Goal: Information Seeking & Learning: Check status

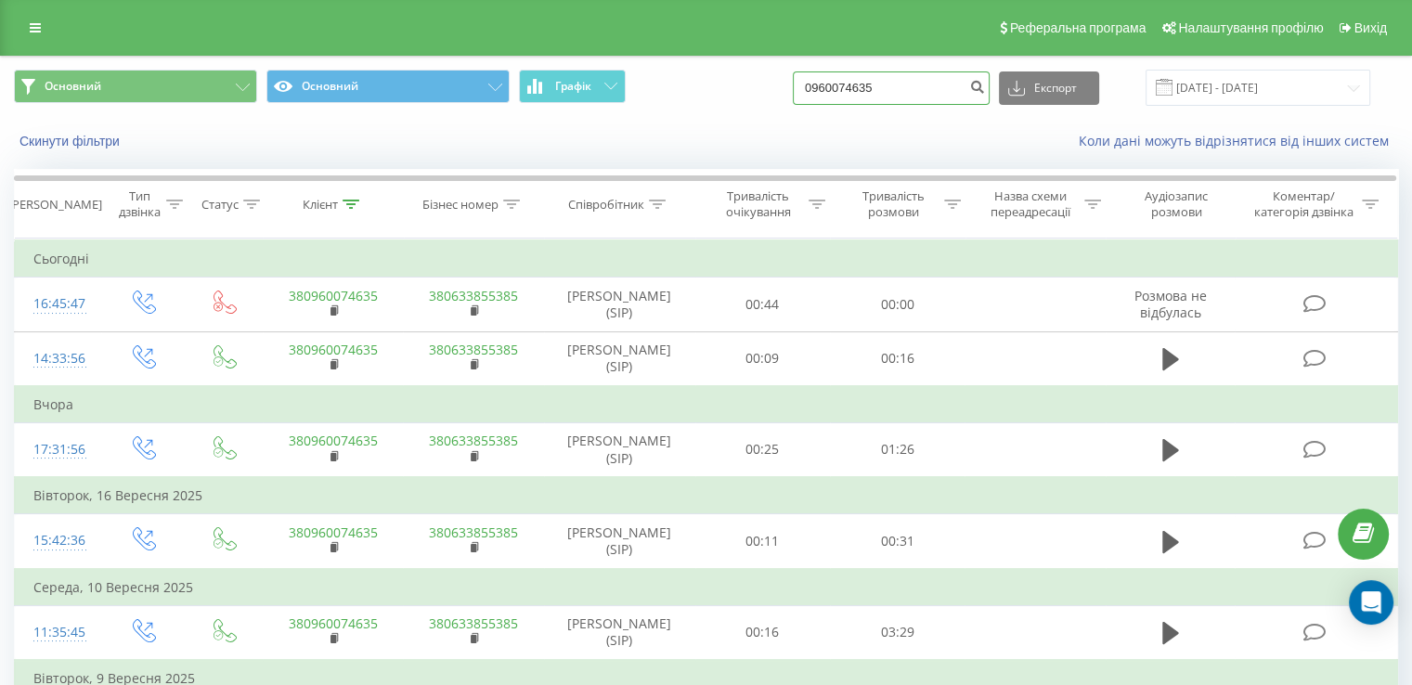
click at [939, 79] on input "0960074635" at bounding box center [891, 88] width 197 height 33
paste input "676724067"
type input "0676724067"
click at [985, 90] on icon "submit" at bounding box center [977, 84] width 16 height 11
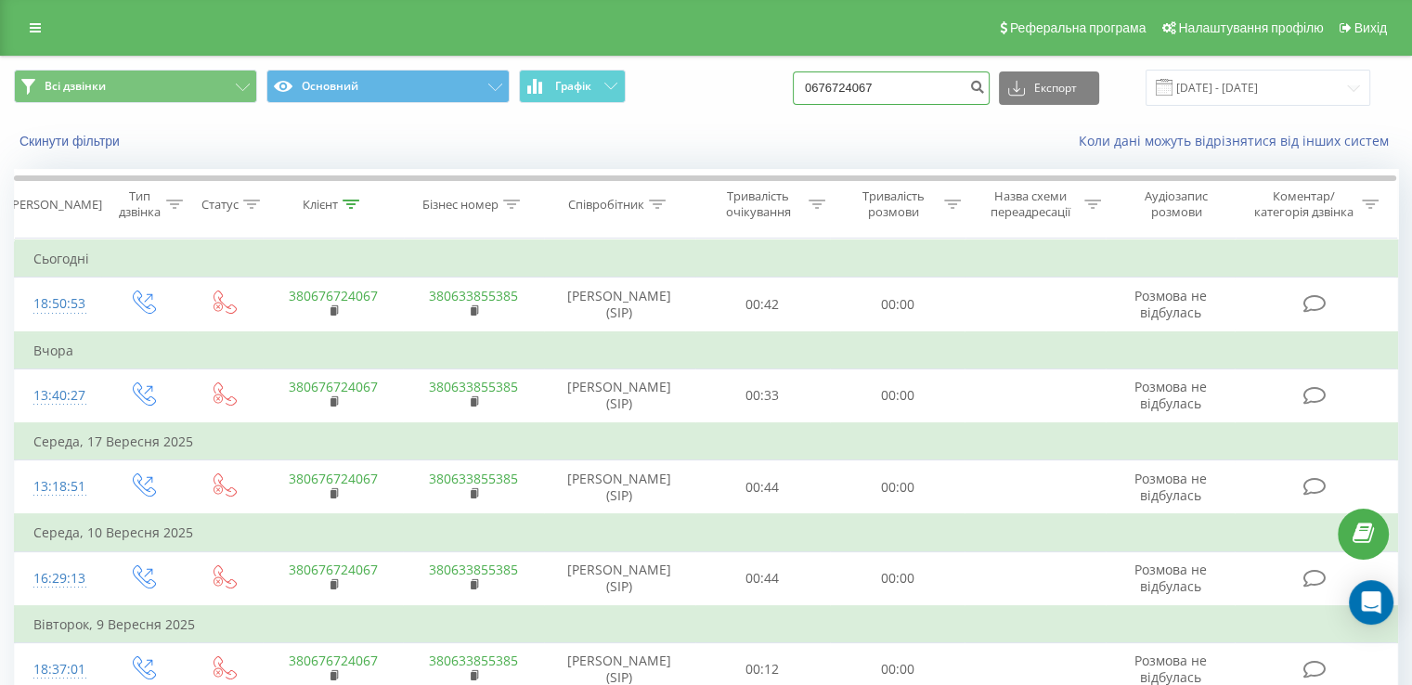
click at [891, 95] on input "0676724067" at bounding box center [891, 88] width 197 height 33
paste input "973399775"
type input "0973399775"
click at [990, 90] on button "submit" at bounding box center [977, 88] width 25 height 33
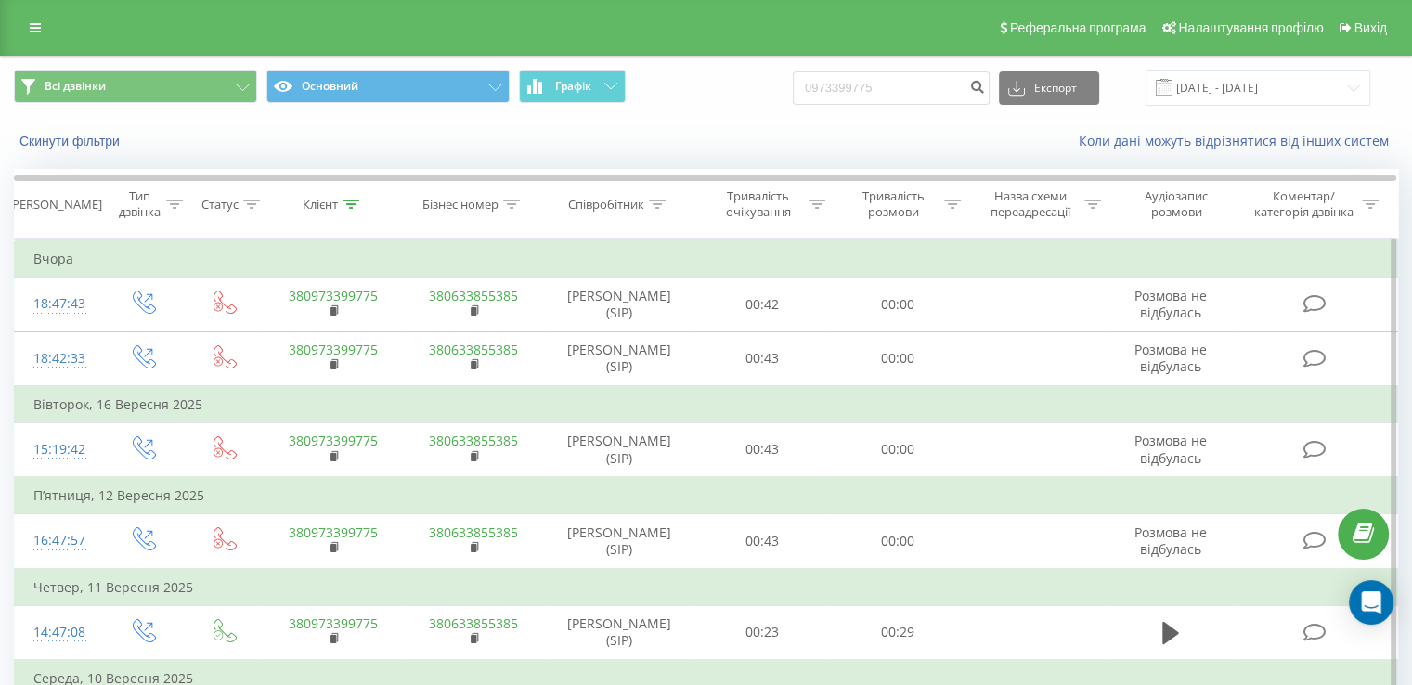
scroll to position [132, 0]
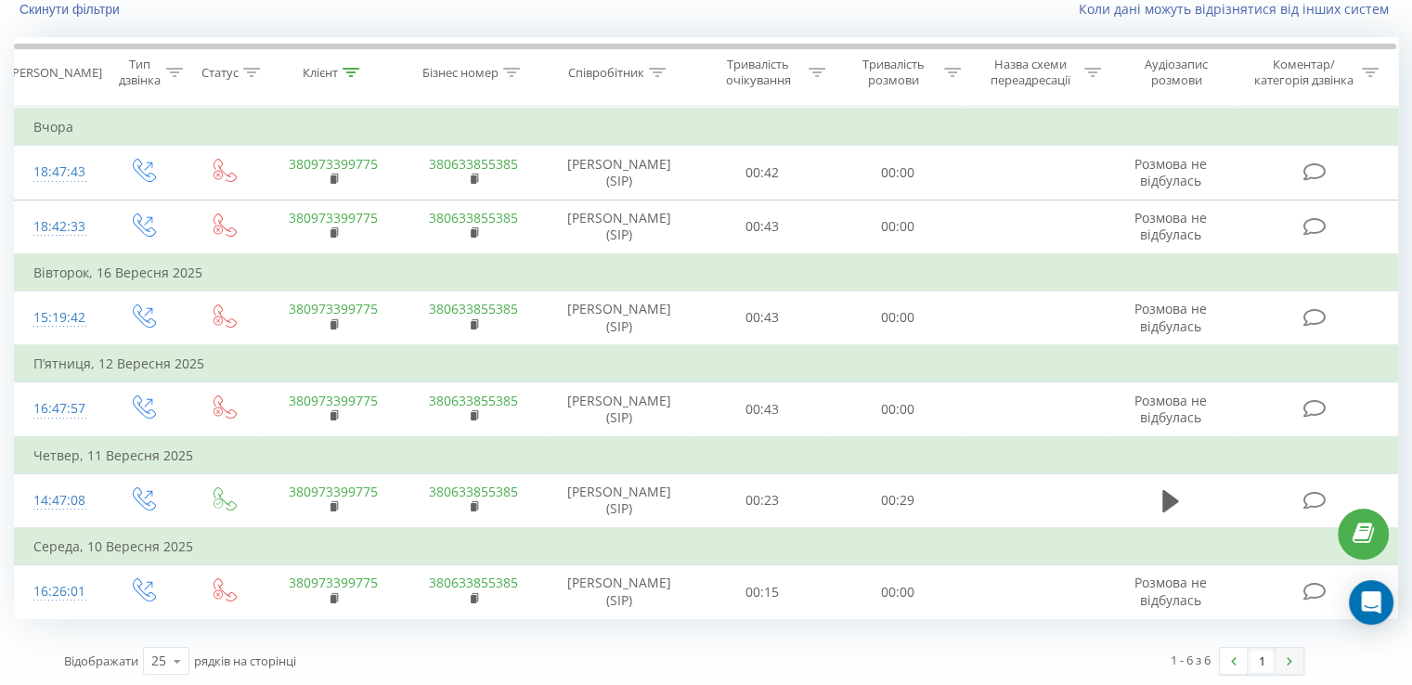
click at [1288, 662] on link at bounding box center [1290, 661] width 28 height 26
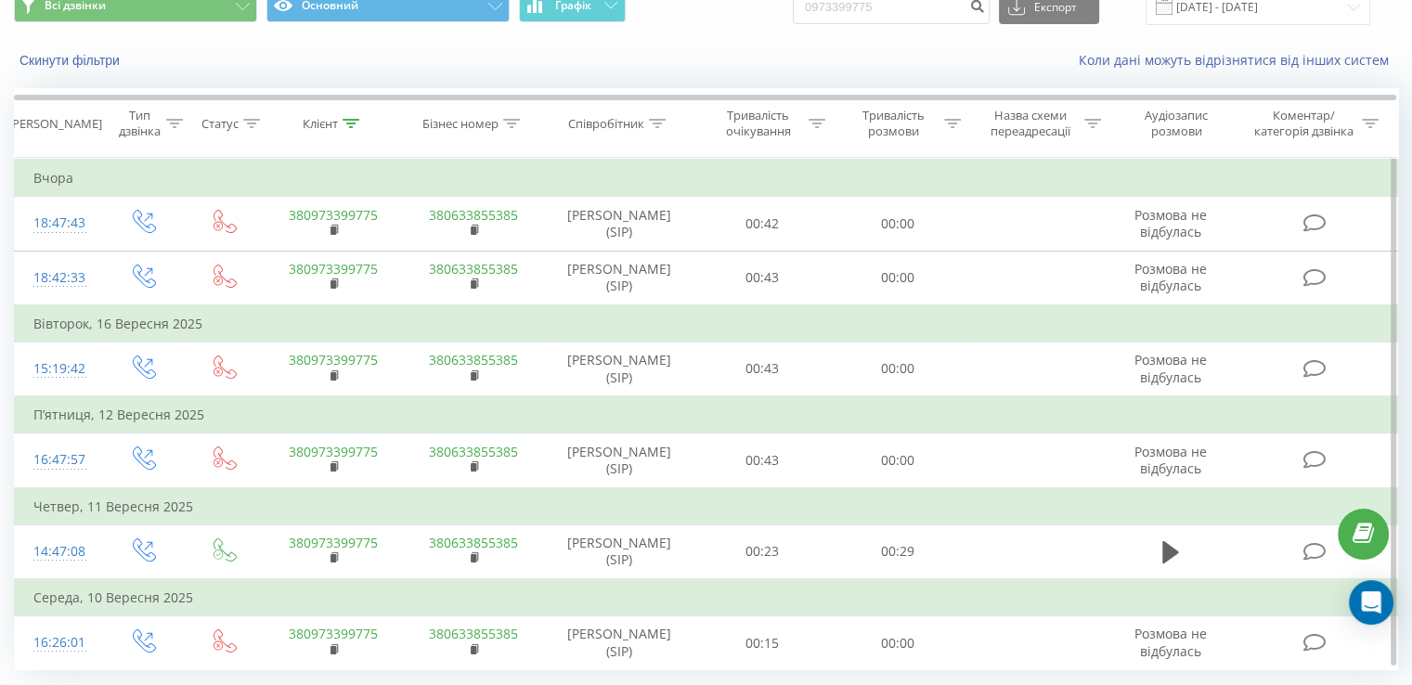
scroll to position [132, 0]
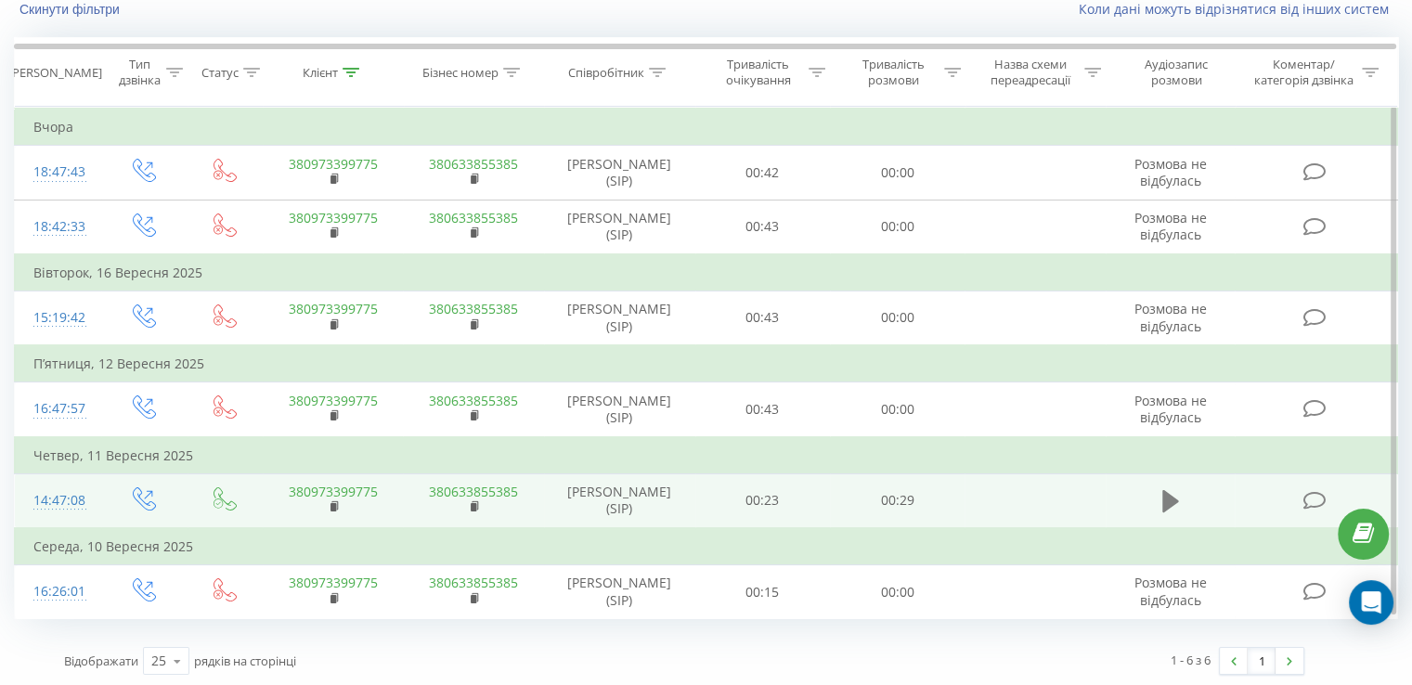
click at [1159, 504] on button at bounding box center [1171, 502] width 28 height 28
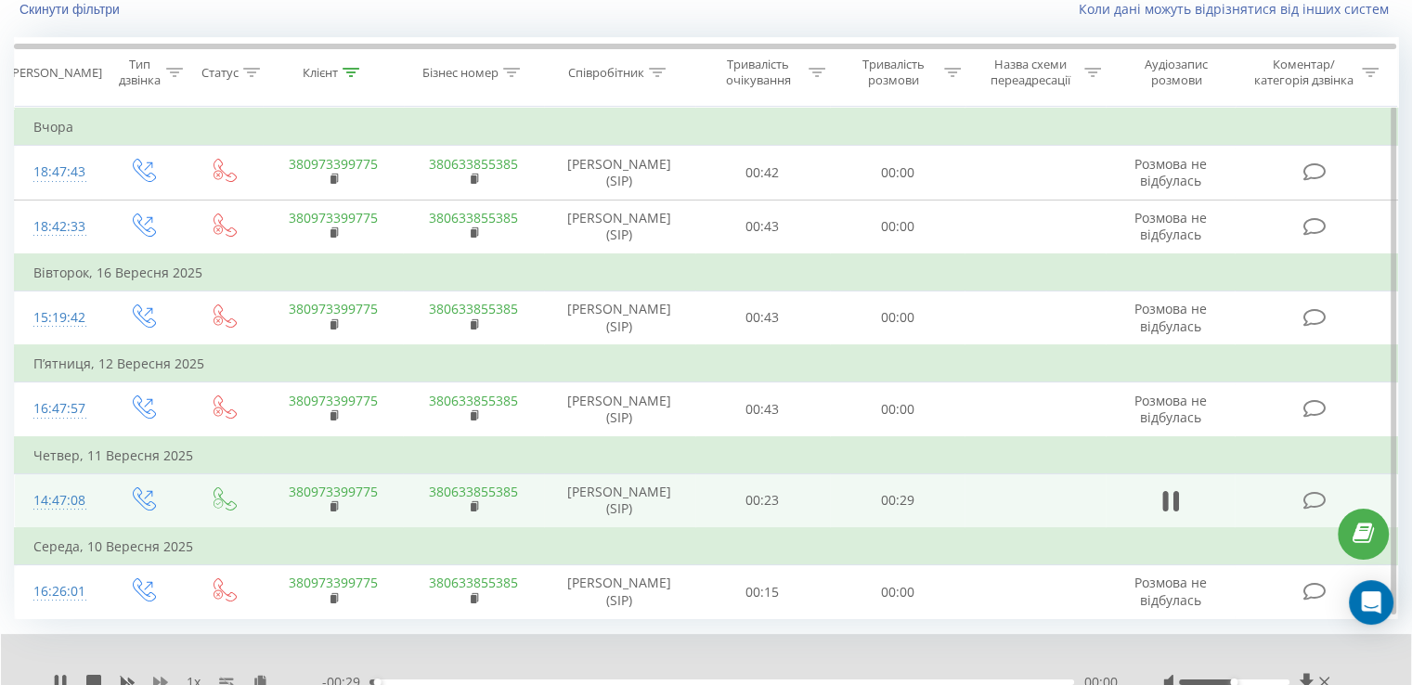
click at [163, 677] on icon at bounding box center [160, 682] width 15 height 11
click at [494, 674] on div "- 00:26 00:03 00:03" at bounding box center [719, 682] width 795 height 19
click at [695, 673] on div "- 00:23 00:06 00:06" at bounding box center [719, 682] width 795 height 19
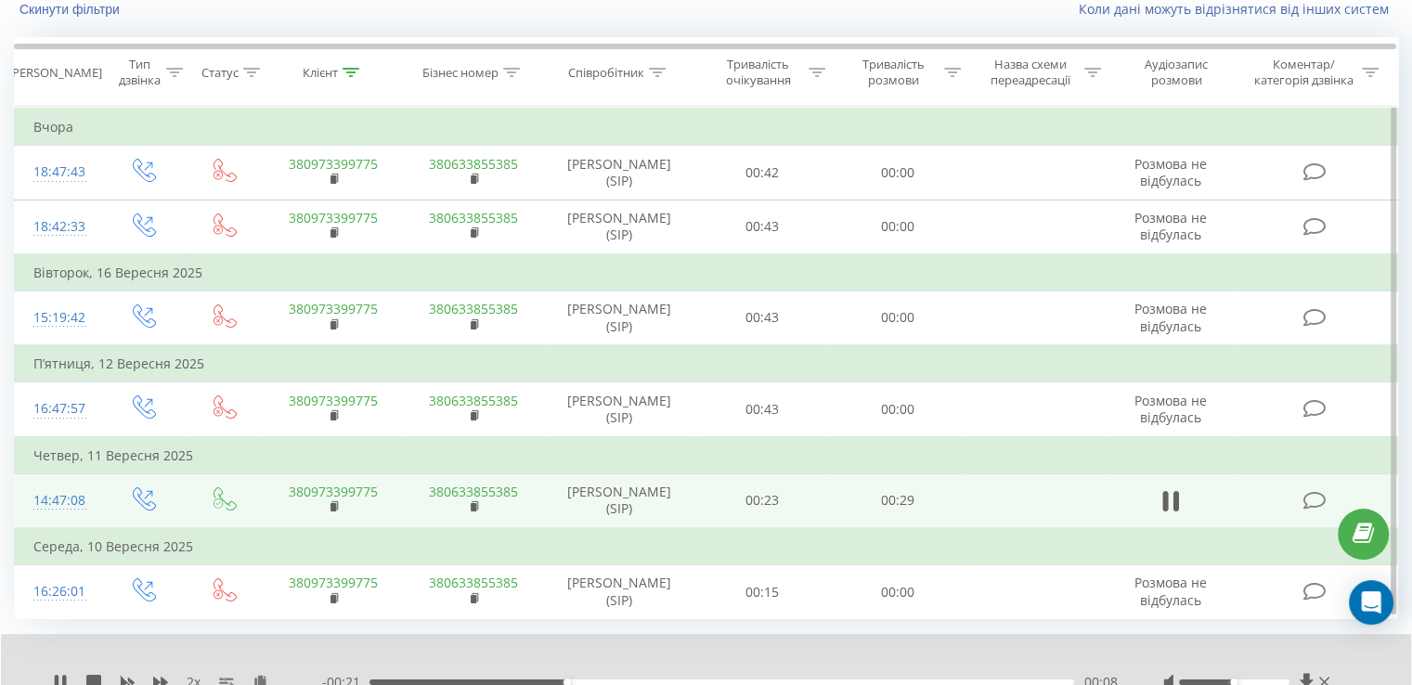
click at [780, 680] on div "00:08" at bounding box center [722, 683] width 705 height 6
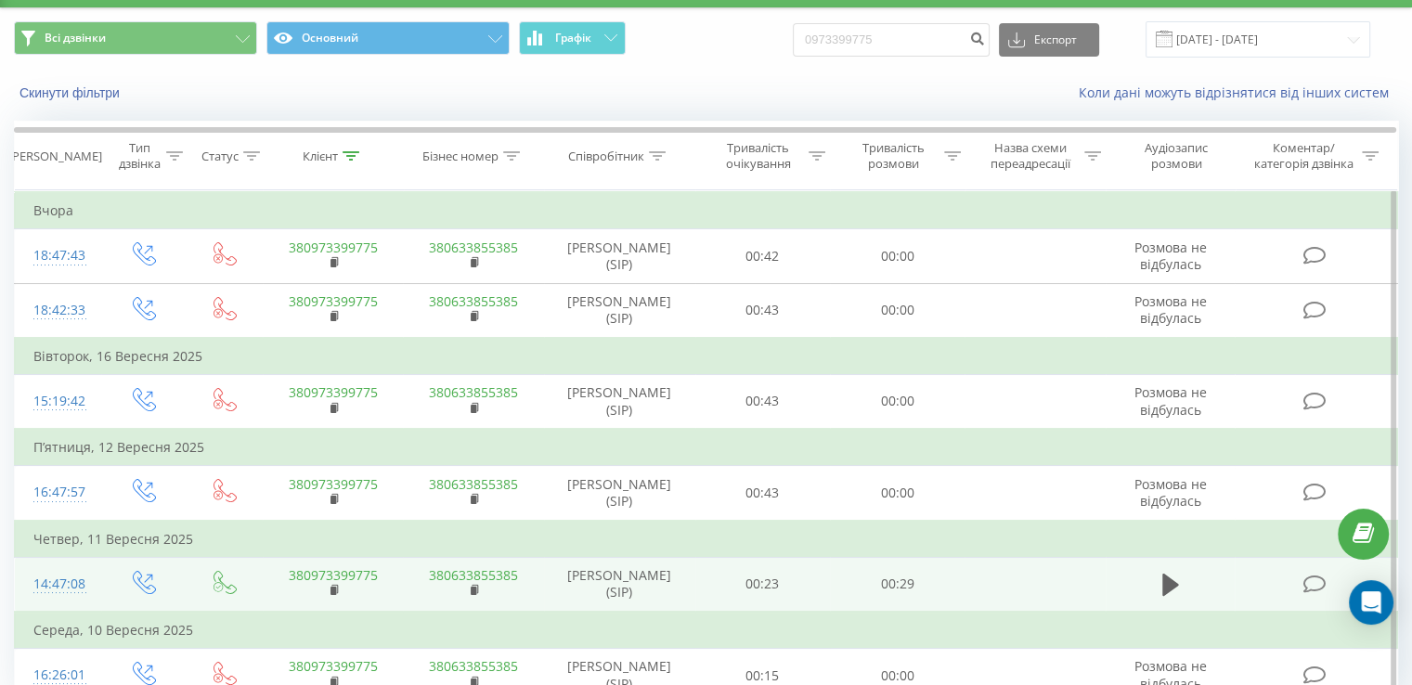
scroll to position [0, 0]
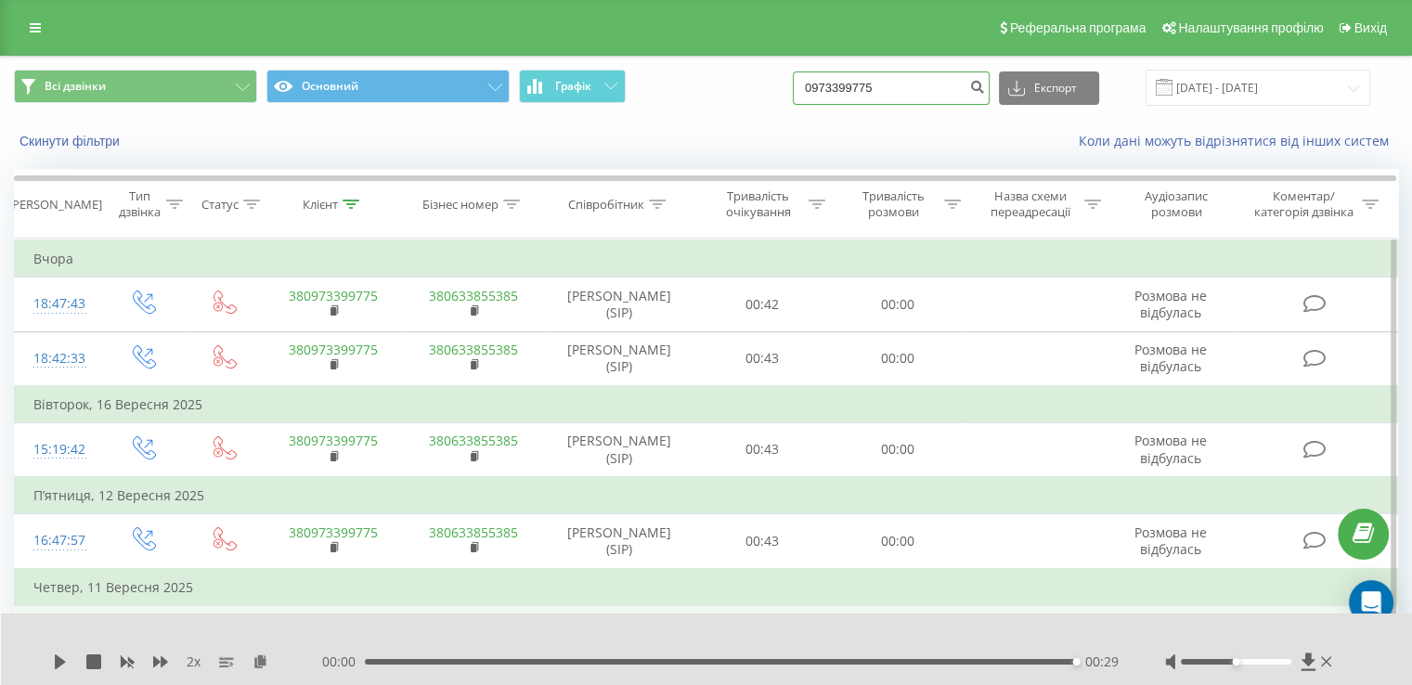
click at [886, 92] on input "0973399775" at bounding box center [891, 88] width 197 height 33
paste input "675709820"
type input "0675709820"
click at [985, 85] on icon "submit" at bounding box center [977, 84] width 16 height 11
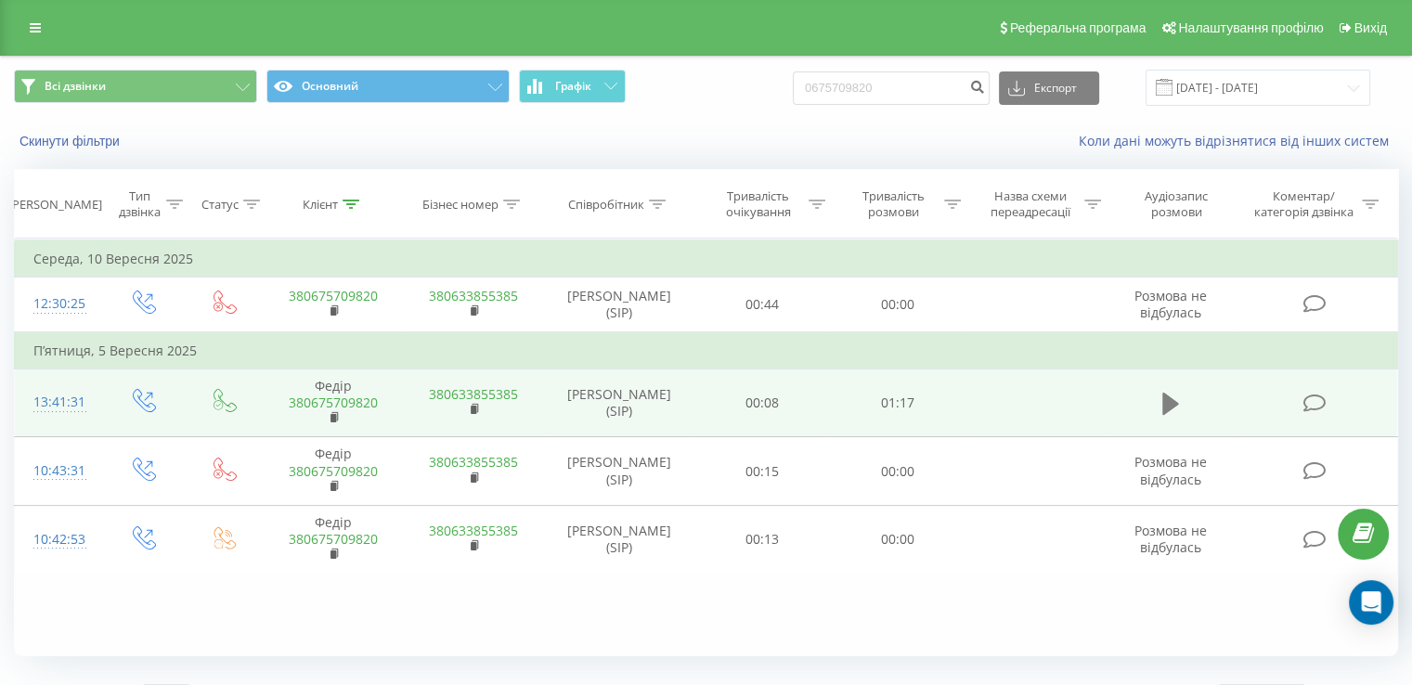
click at [1168, 395] on icon at bounding box center [1171, 404] width 17 height 22
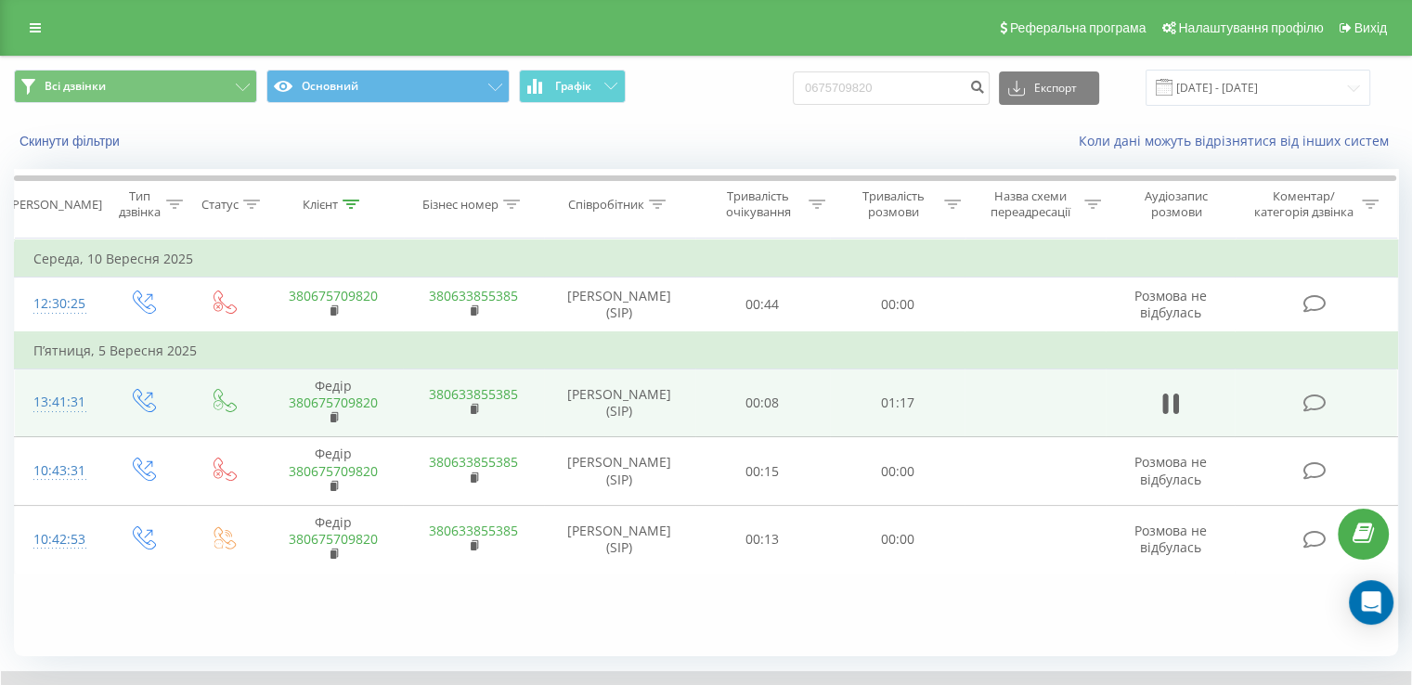
scroll to position [111, 0]
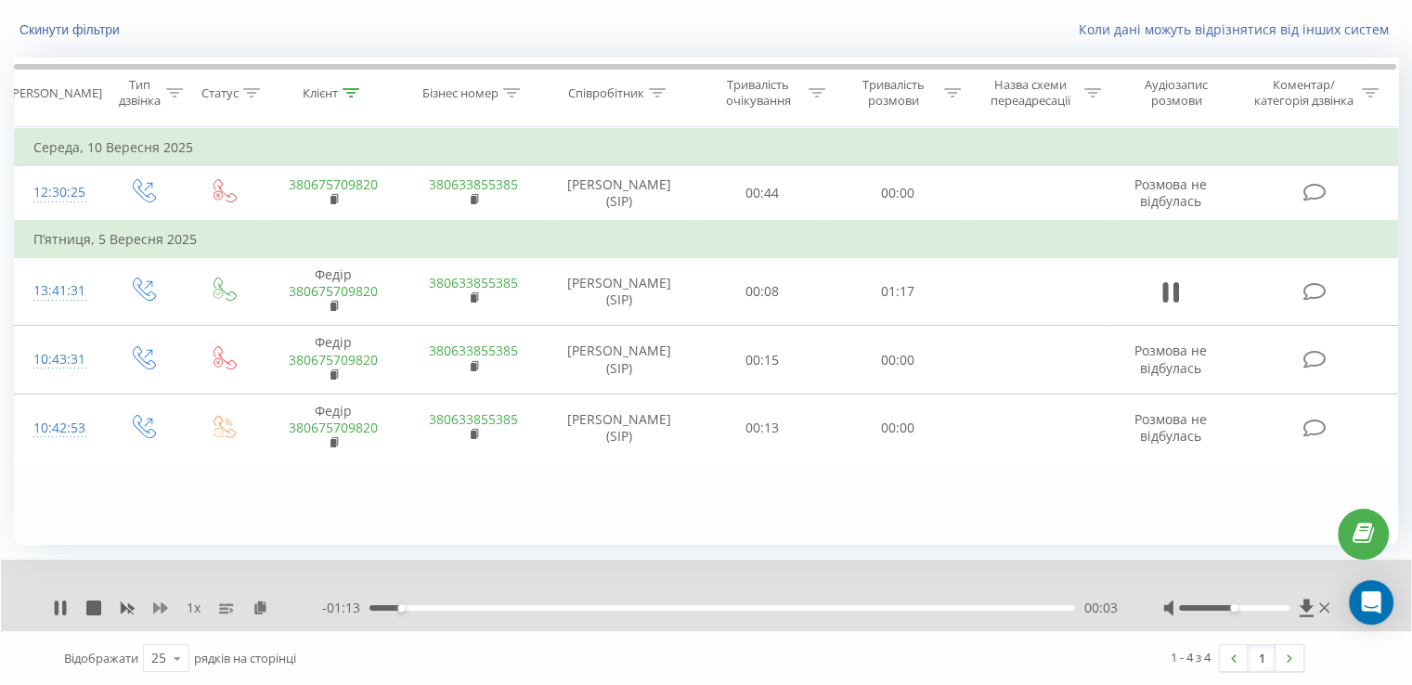
click at [153, 610] on icon at bounding box center [160, 608] width 15 height 11
drag, startPoint x: 466, startPoint y: 605, endPoint x: 532, endPoint y: 603, distance: 66.0
click at [527, 605] on div "00:06" at bounding box center [722, 608] width 705 height 6
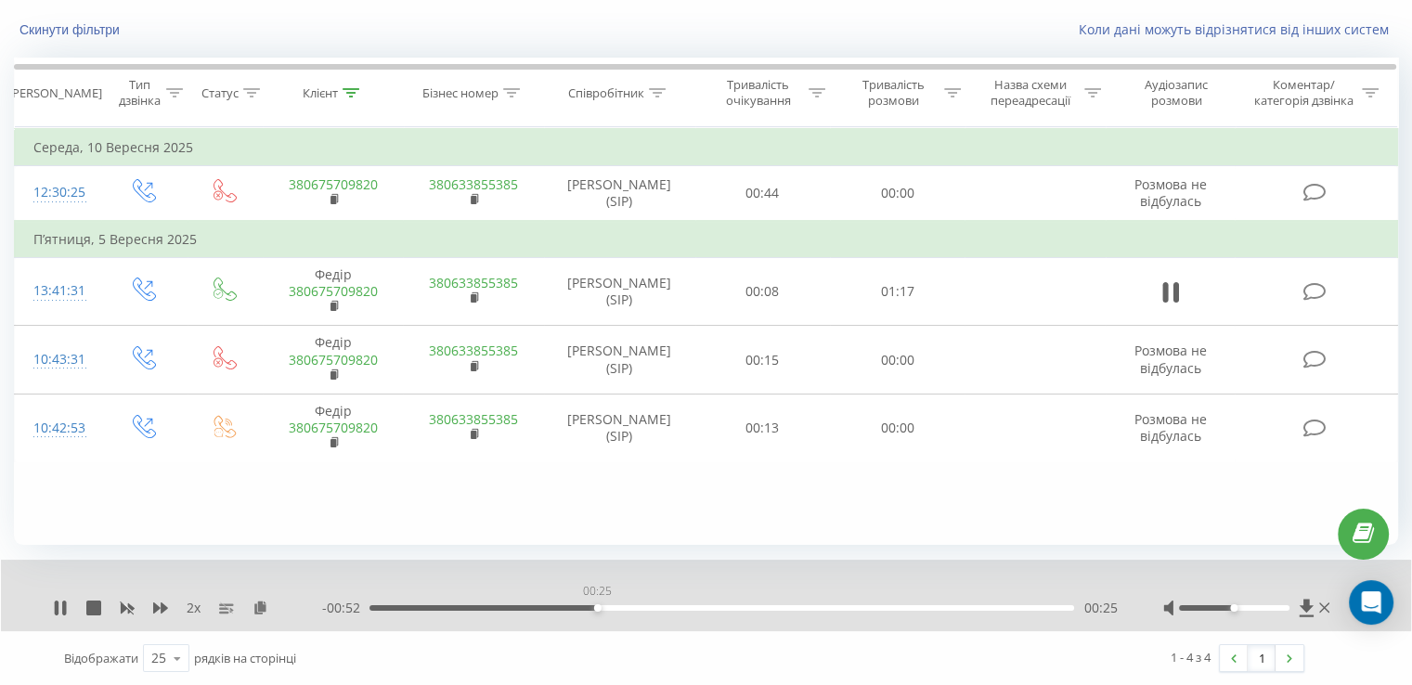
drag, startPoint x: 597, startPoint y: 610, endPoint x: 733, endPoint y: 611, distance: 135.6
click at [723, 612] on div "- 00:52 00:25 00:25" at bounding box center [719, 608] width 795 height 19
drag, startPoint x: 781, startPoint y: 606, endPoint x: 831, endPoint y: 604, distance: 50.2
click at [786, 606] on div "00:45" at bounding box center [722, 608] width 705 height 6
click at [858, 610] on div "- 00:31 00:46 00:46" at bounding box center [719, 608] width 795 height 19
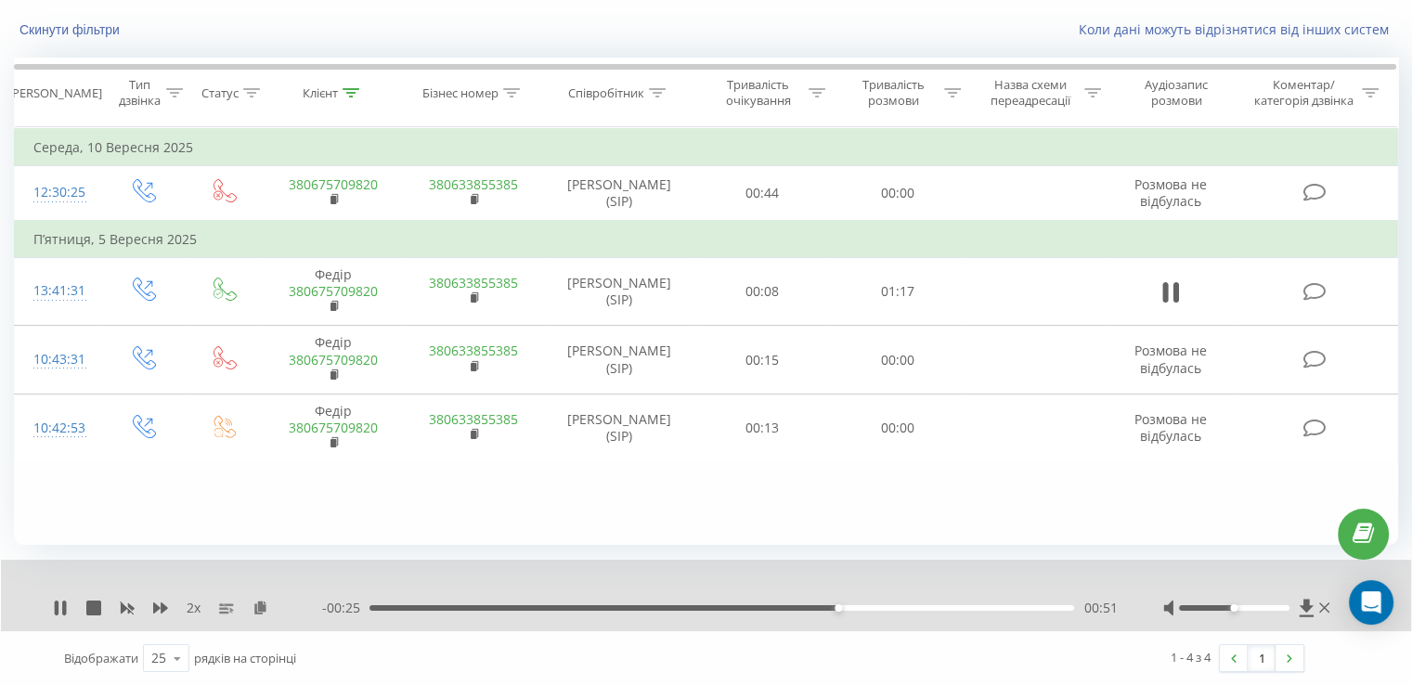
click at [939, 612] on div "- 00:25 00:51 00:51" at bounding box center [719, 608] width 795 height 19
drag, startPoint x: 946, startPoint y: 609, endPoint x: 965, endPoint y: 603, distance: 19.7
click at [947, 609] on div "01:03" at bounding box center [722, 608] width 705 height 6
click at [53, 604] on icon at bounding box center [60, 608] width 15 height 15
